Goal: Task Accomplishment & Management: Use online tool/utility

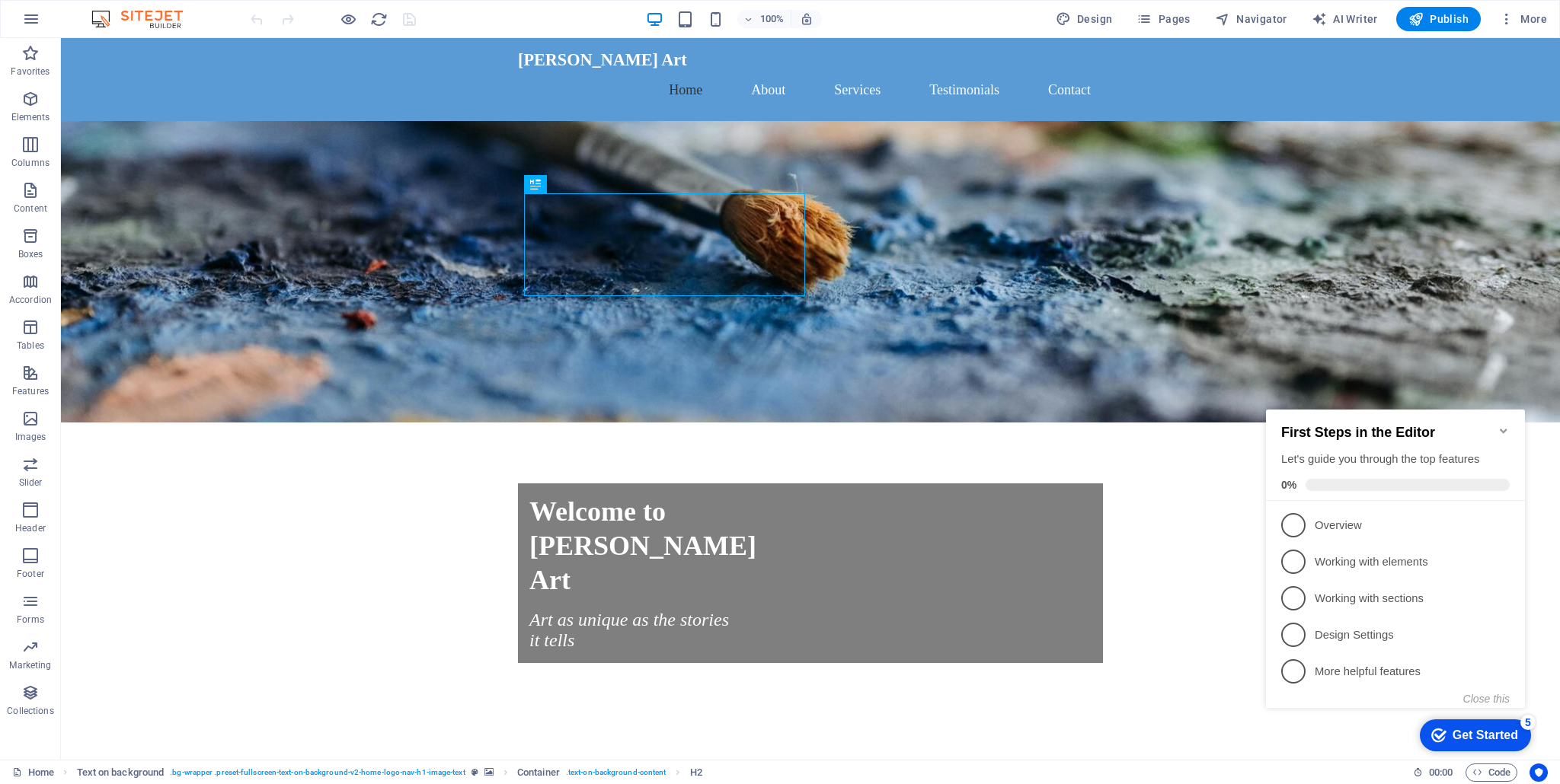
click at [1505, 425] on icon "Minimize checklist" at bounding box center [1503, 431] width 12 height 12
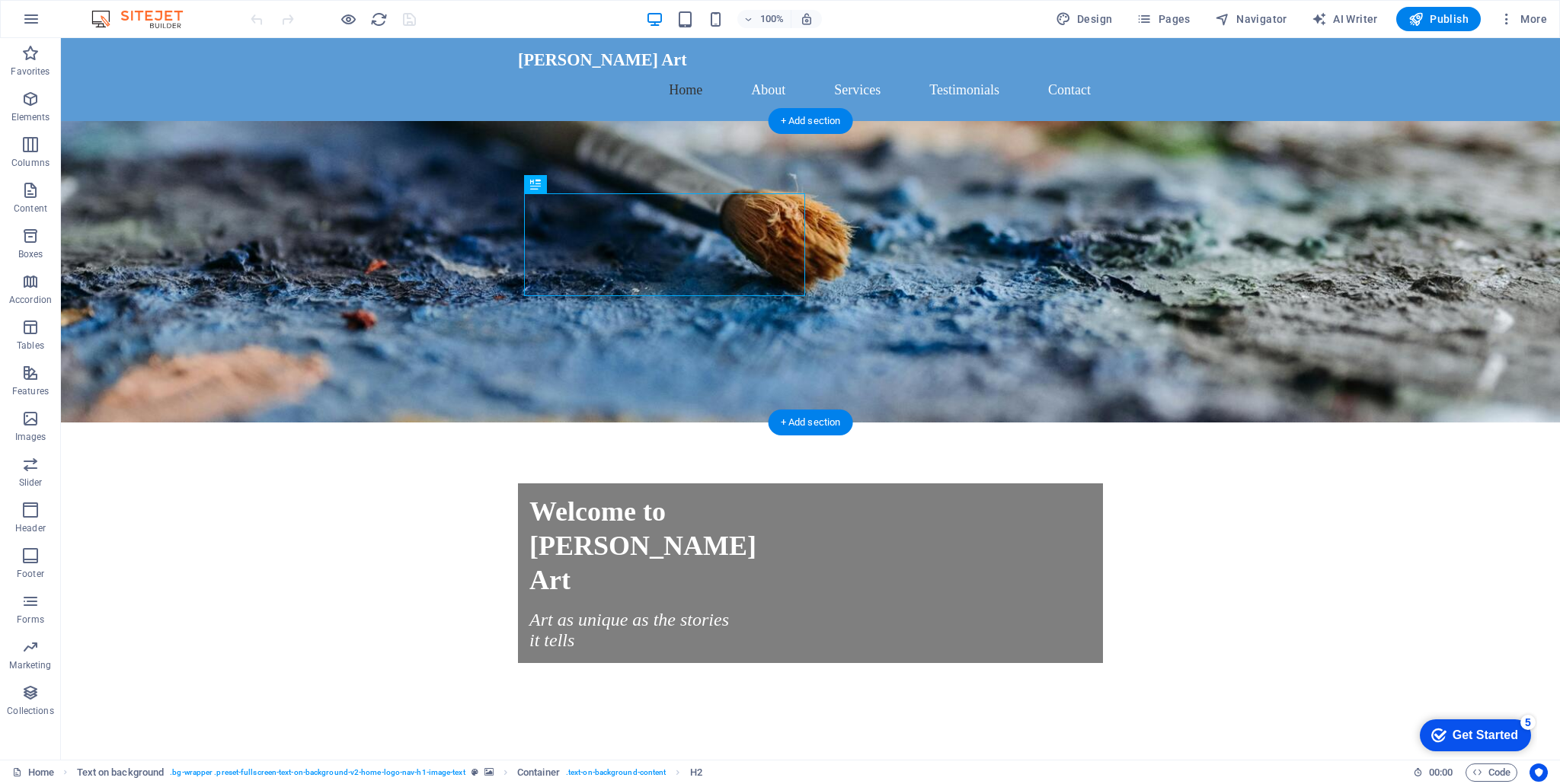
click at [383, 210] on figure at bounding box center [810, 271] width 1499 height 301
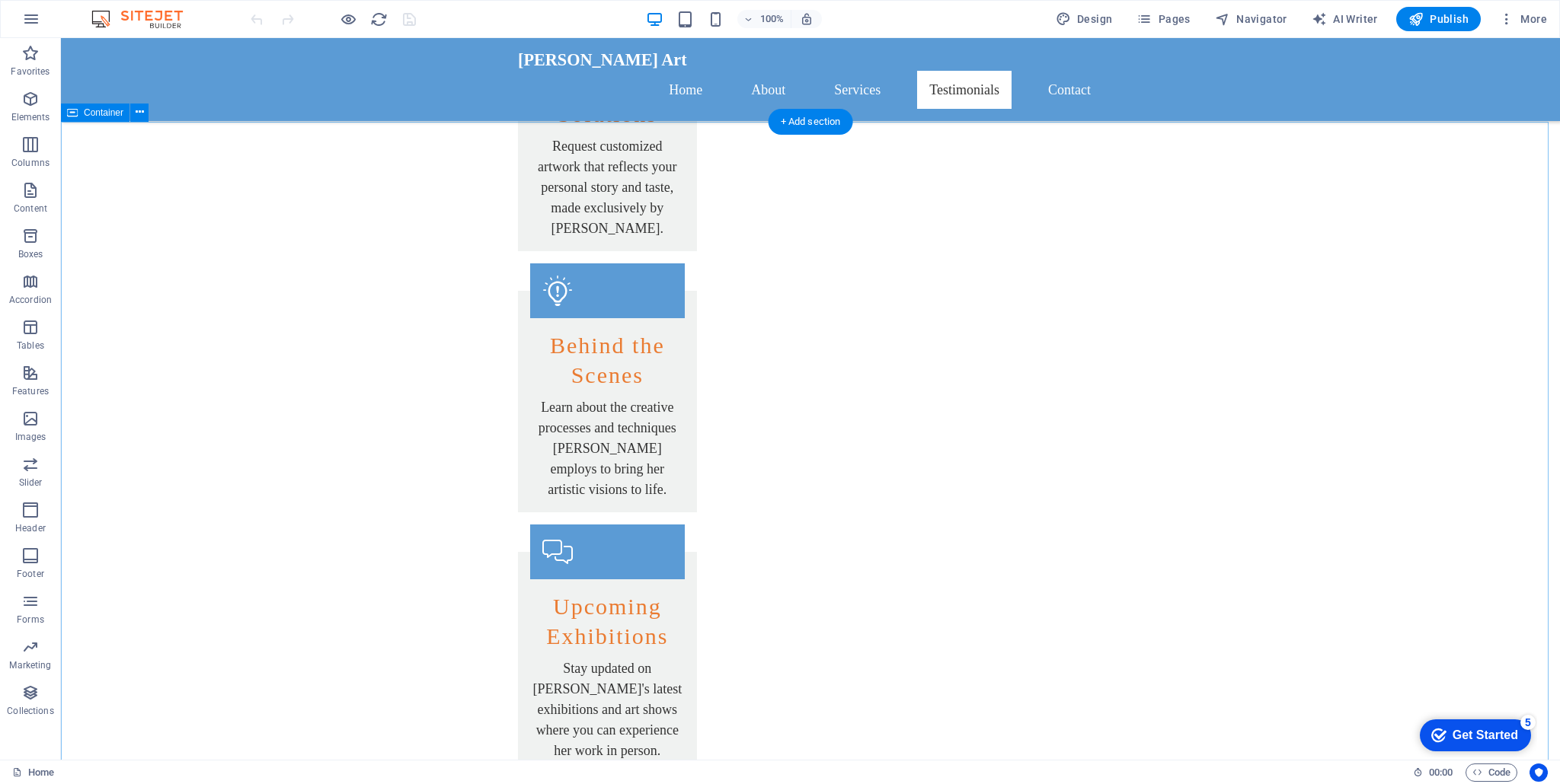
scroll to position [1646, 0]
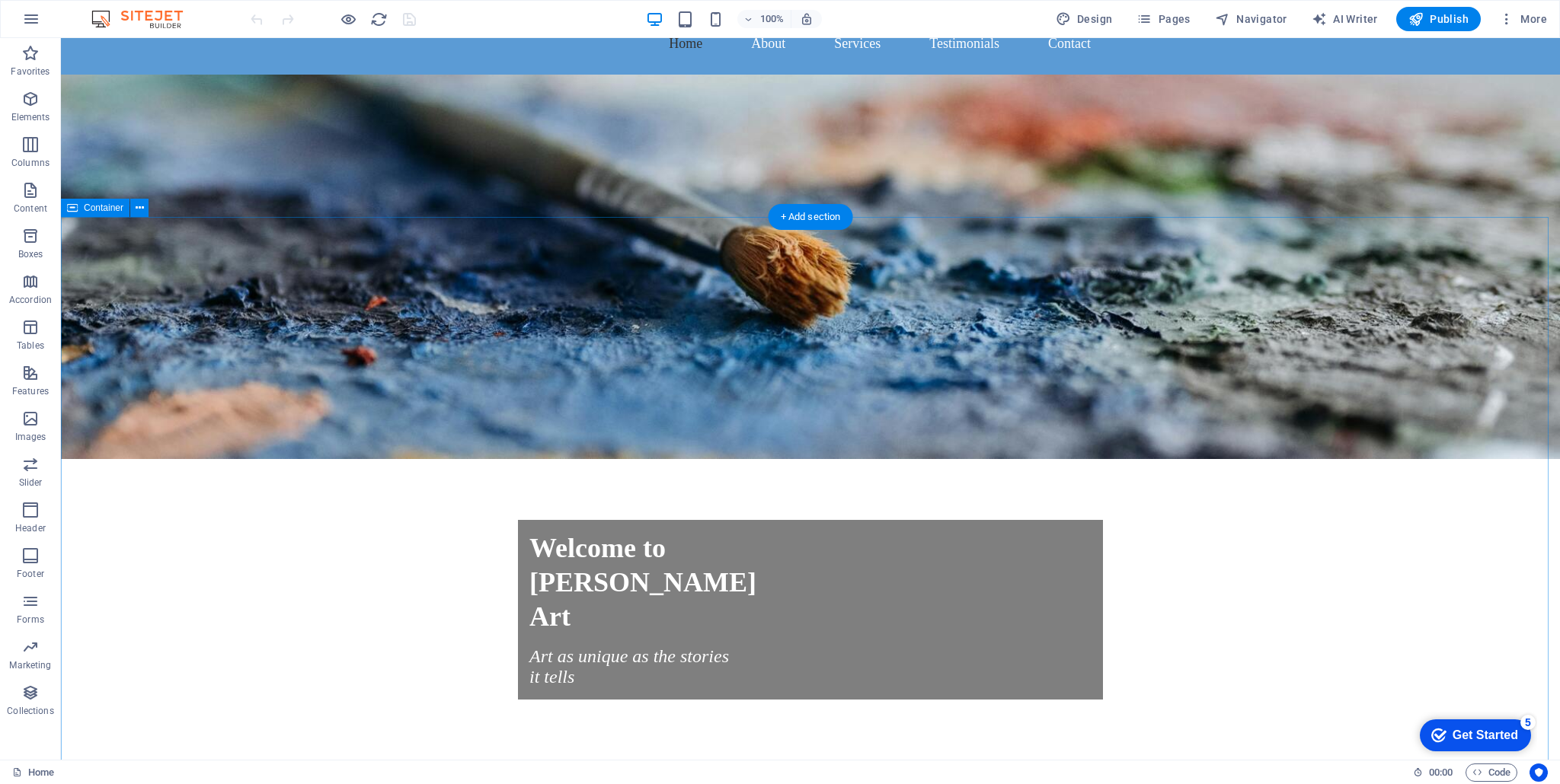
scroll to position [0, 0]
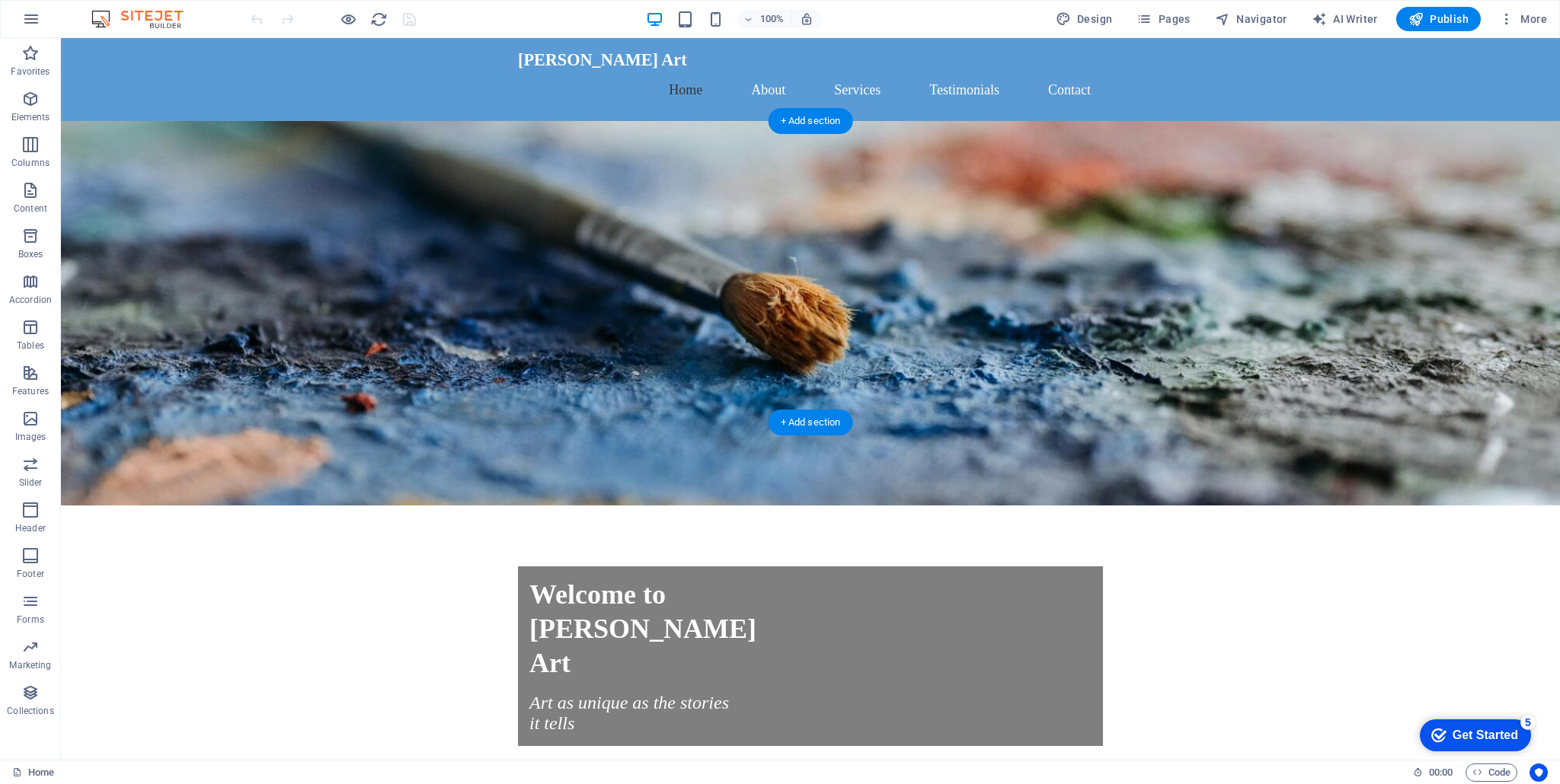
click at [957, 257] on figure at bounding box center [810, 313] width 1499 height 385
click at [760, 578] on div "Welcome to [PERSON_NAME] Art" at bounding box center [816, 629] width 573 height 103
click at [793, 578] on div "Welcome to [PERSON_NAME] Art" at bounding box center [816, 629] width 573 height 103
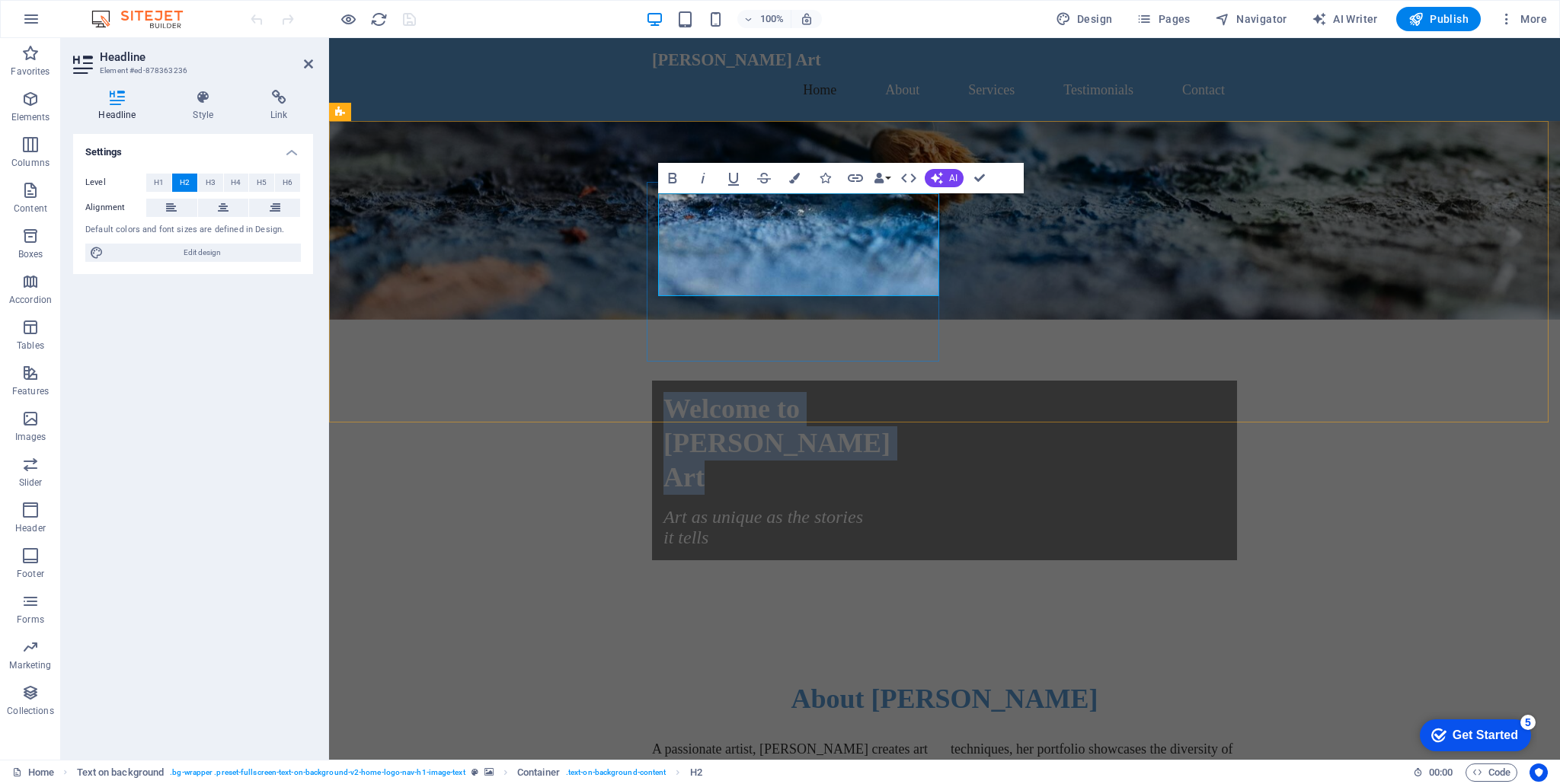
click at [757, 392] on h2 "Welcome to [PERSON_NAME] Art" at bounding box center [950, 444] width 573 height 103
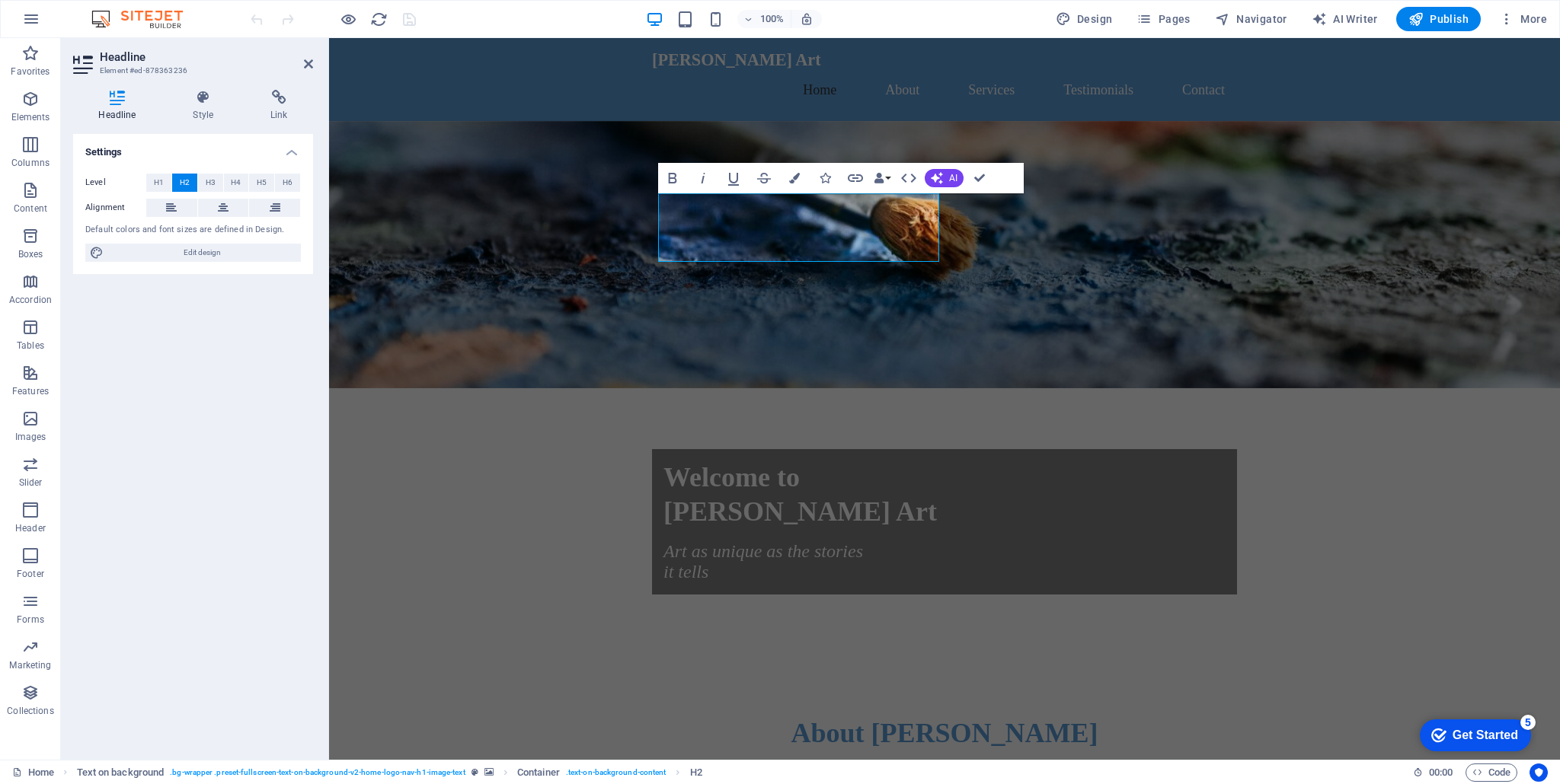
click at [1079, 253] on figure at bounding box center [944, 254] width 1230 height 267
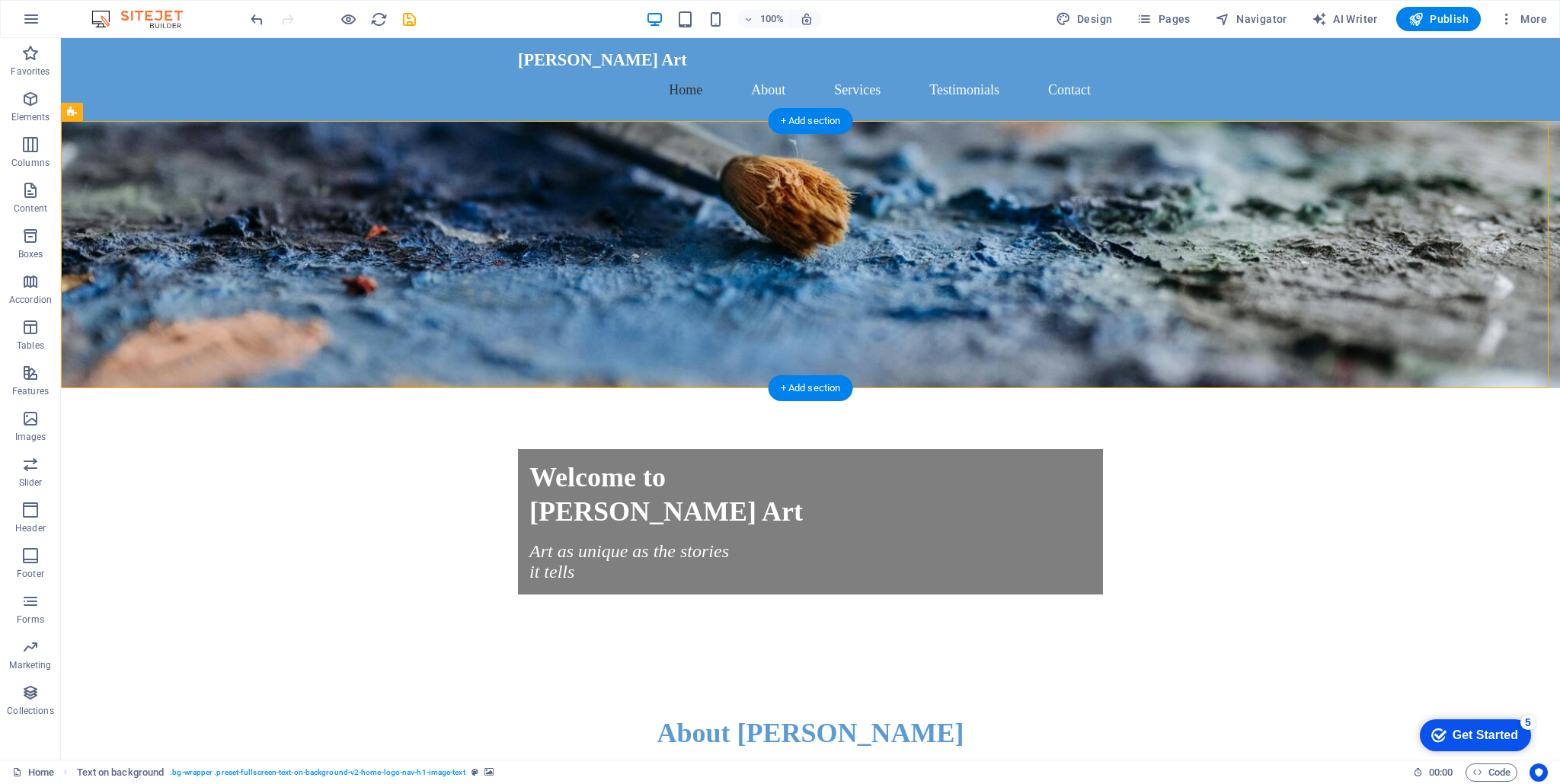
click at [1201, 329] on figure at bounding box center [810, 254] width 1499 height 267
click at [33, 95] on icon "button" at bounding box center [31, 99] width 18 height 18
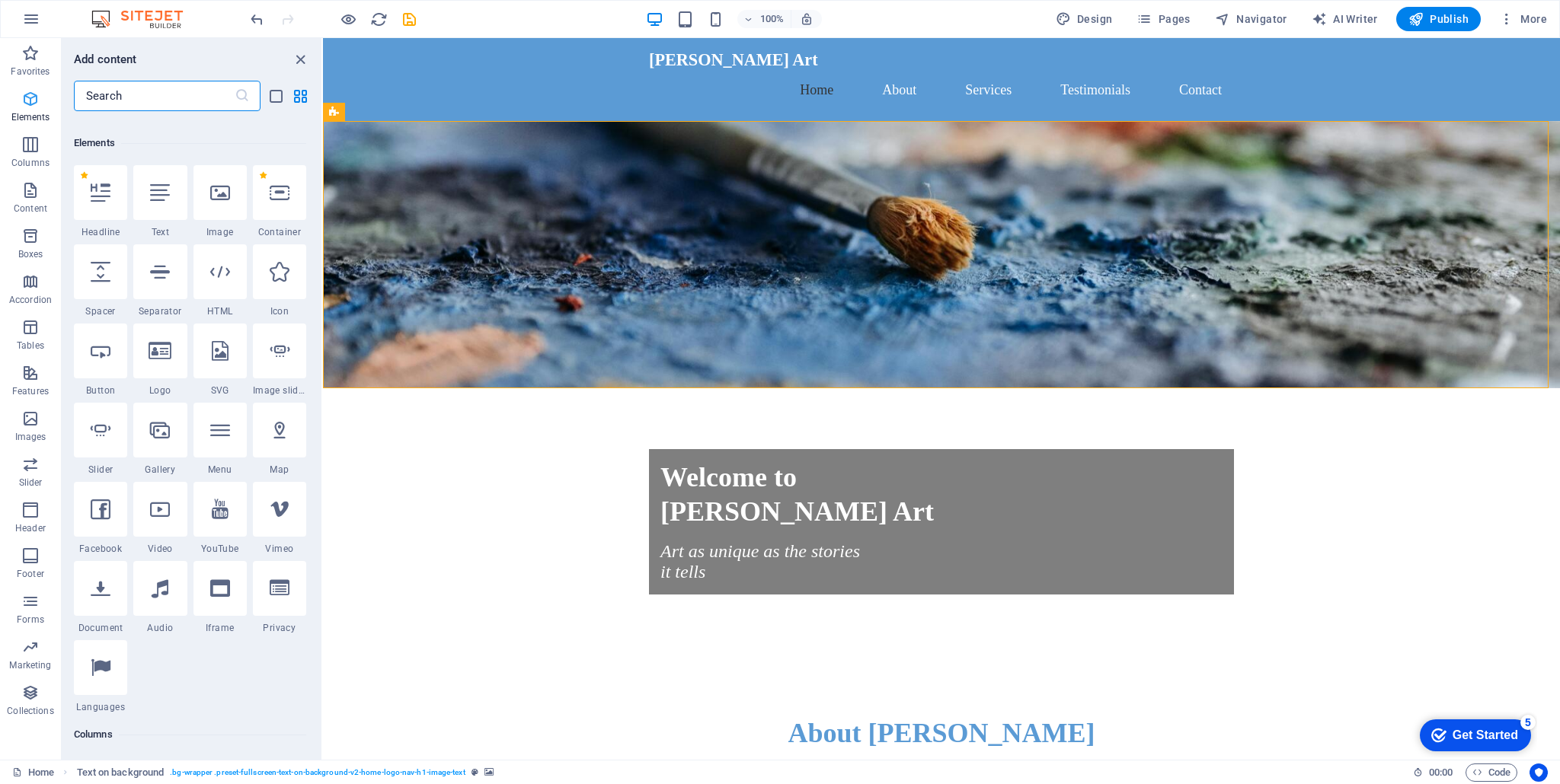
scroll to position [162, 0]
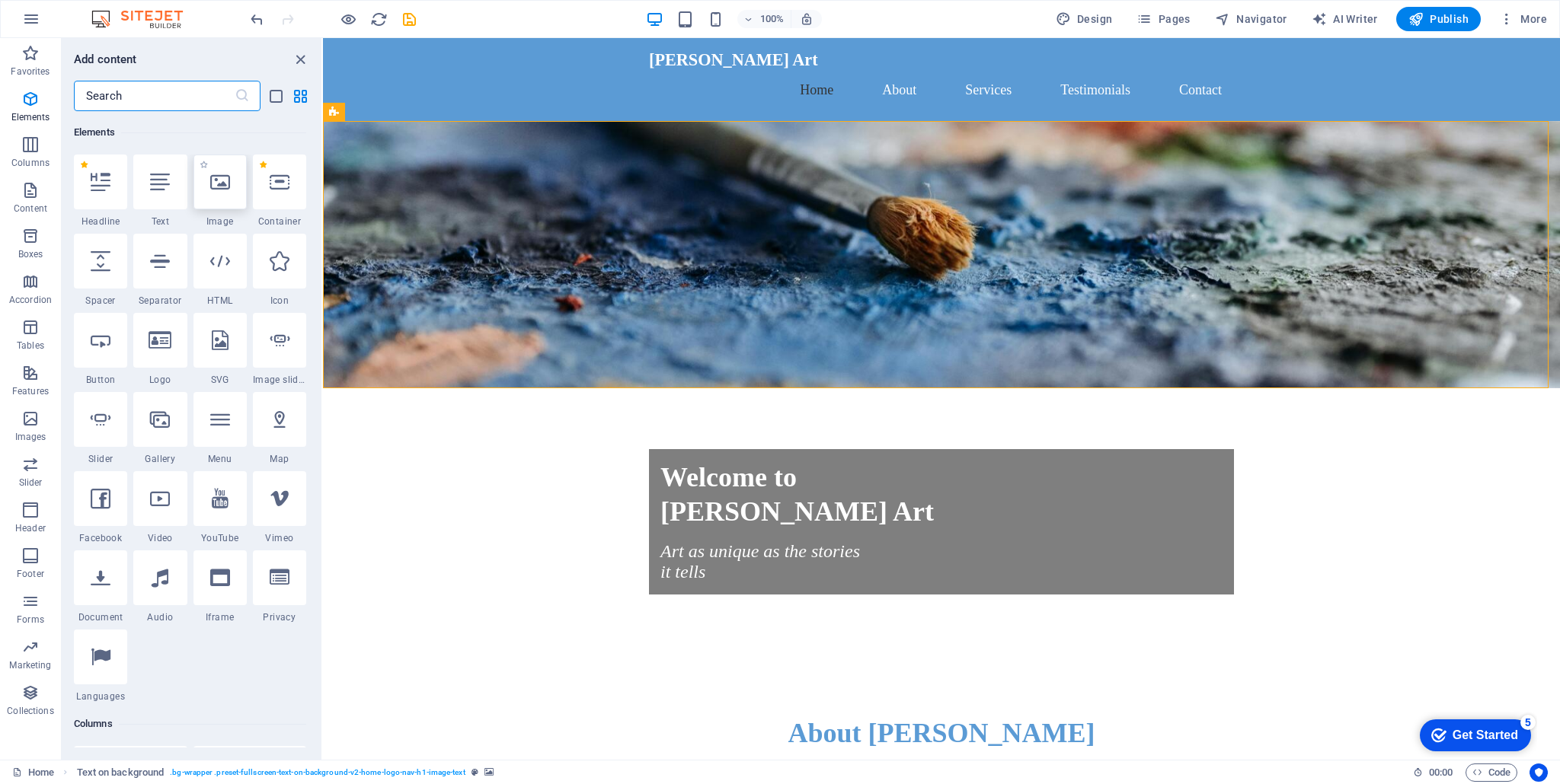
click at [207, 188] on div at bounding box center [220, 182] width 54 height 55
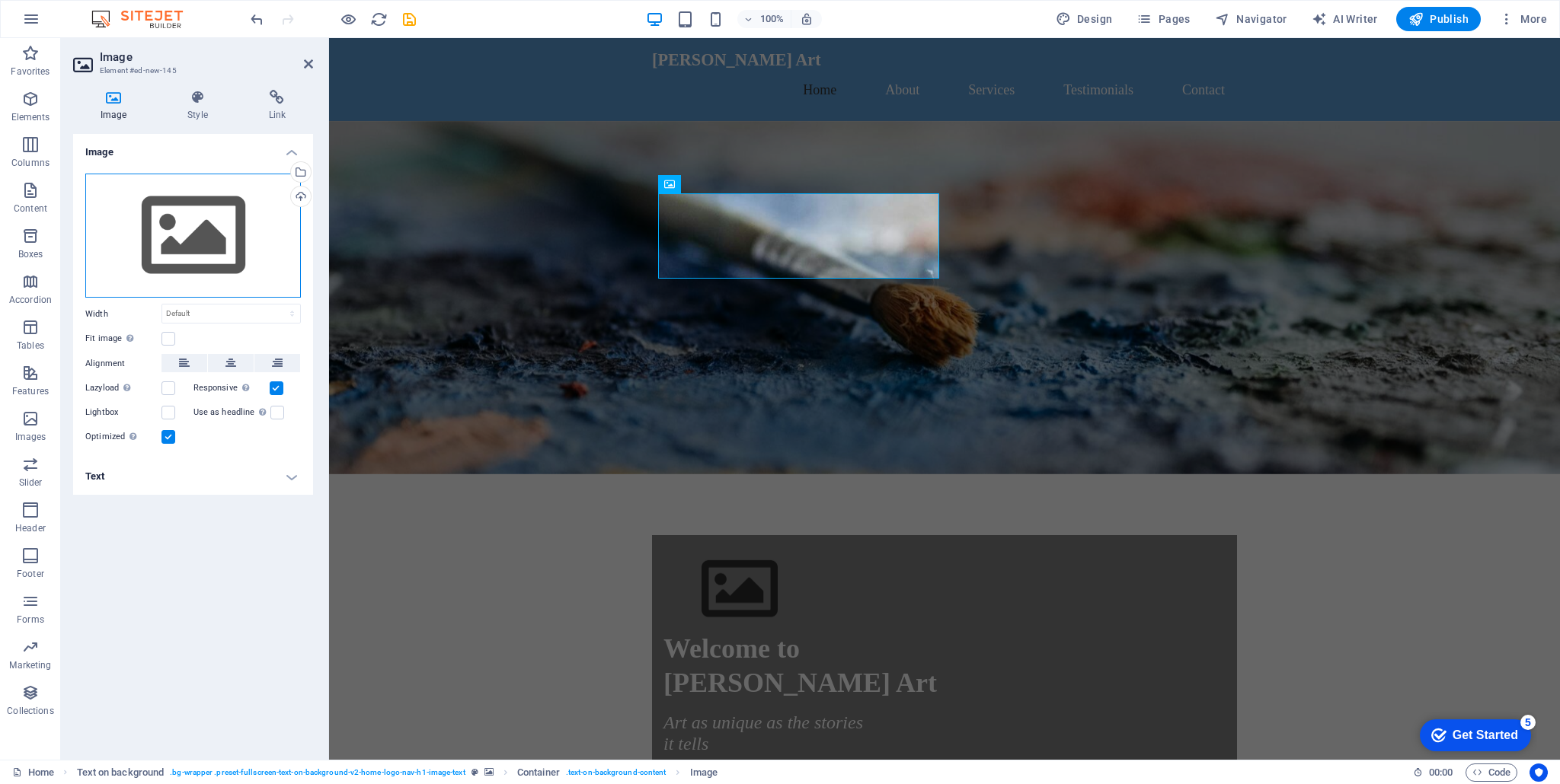
click at [199, 231] on div "Drag files here, click to choose files or select files from Files or our free s…" at bounding box center [192, 236] width 215 height 125
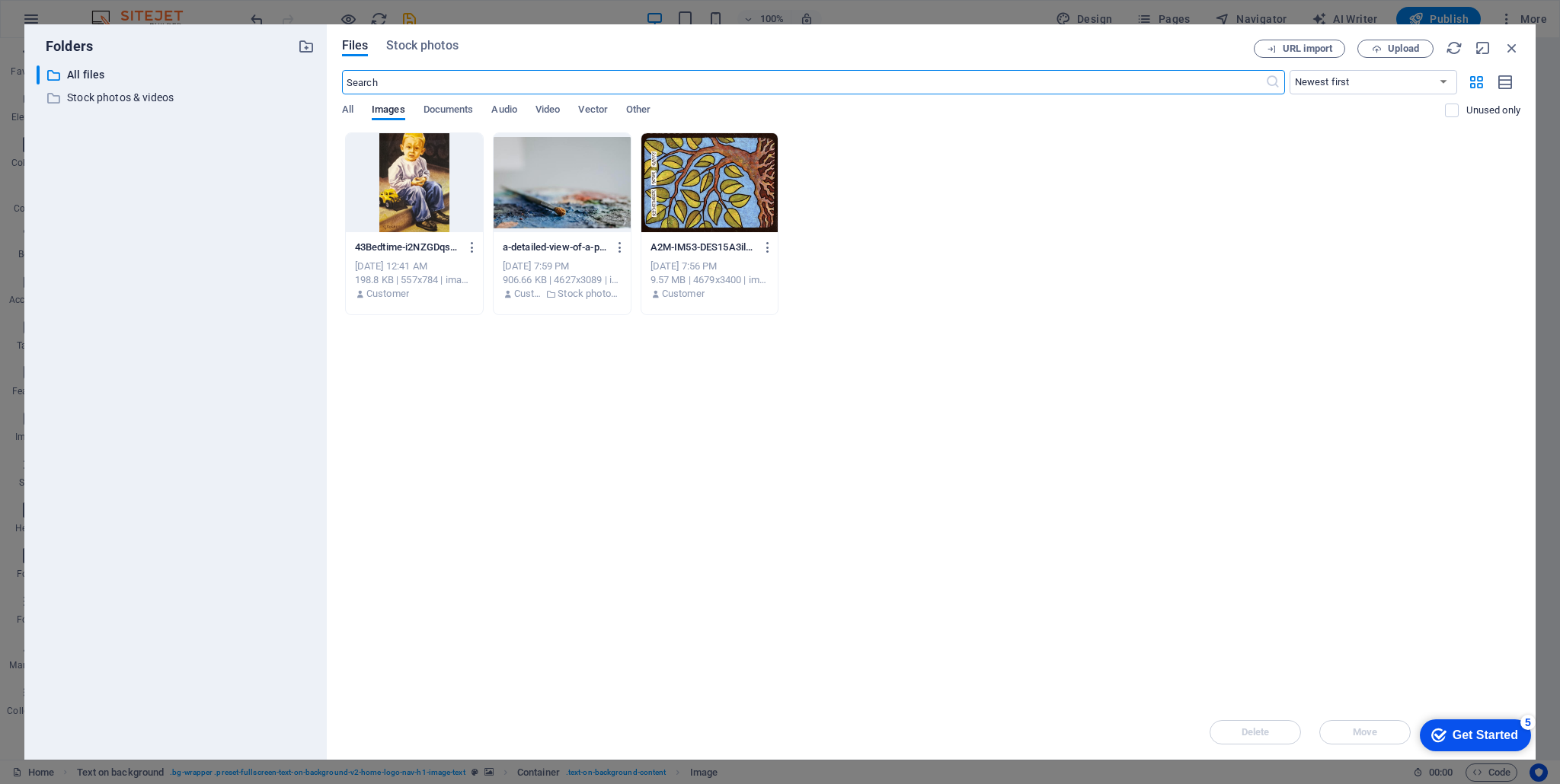
click at [586, 187] on div at bounding box center [562, 182] width 137 height 99
